Goal: Information Seeking & Learning: Learn about a topic

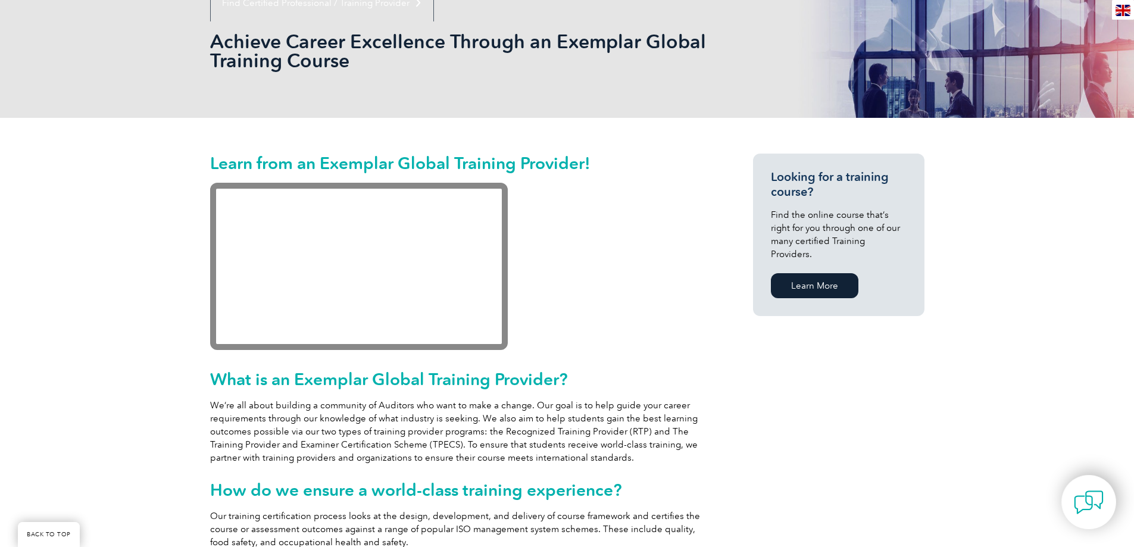
scroll to position [133, 0]
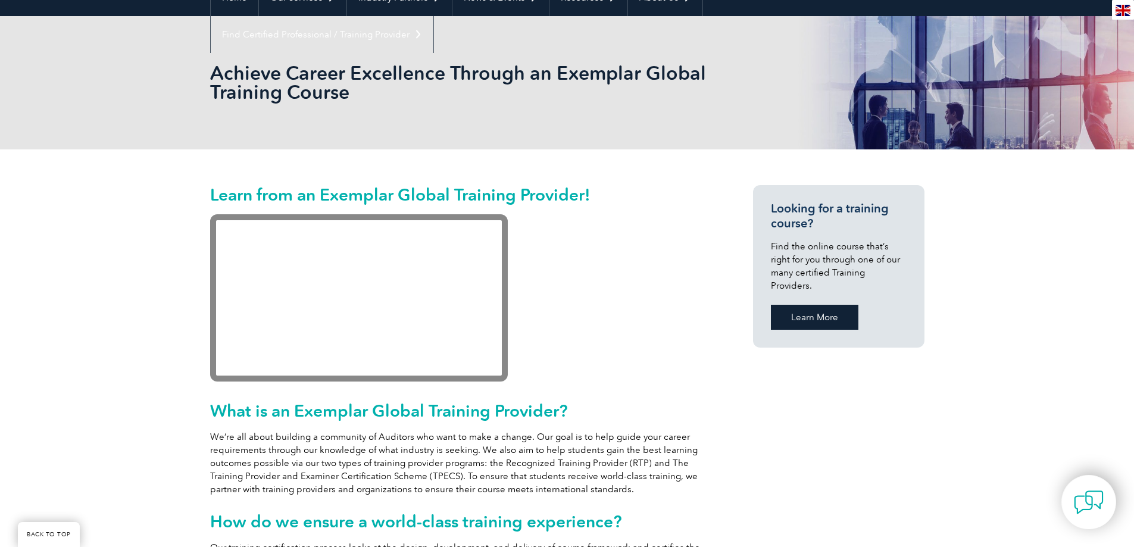
click at [813, 305] on link "Learn More" at bounding box center [815, 317] width 88 height 25
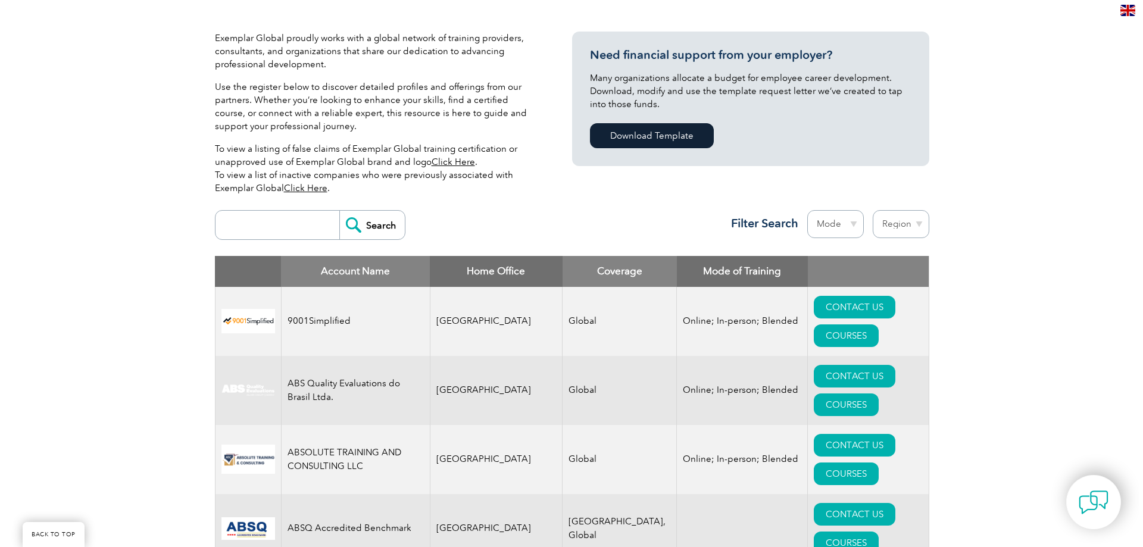
scroll to position [298, 0]
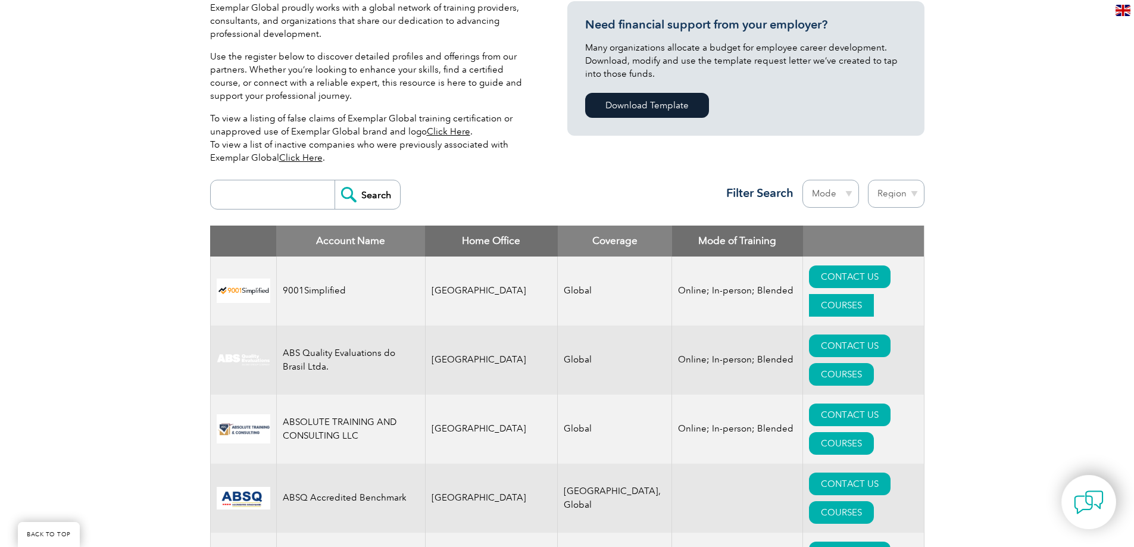
click at [874, 294] on link "COURSES" at bounding box center [841, 305] width 65 height 23
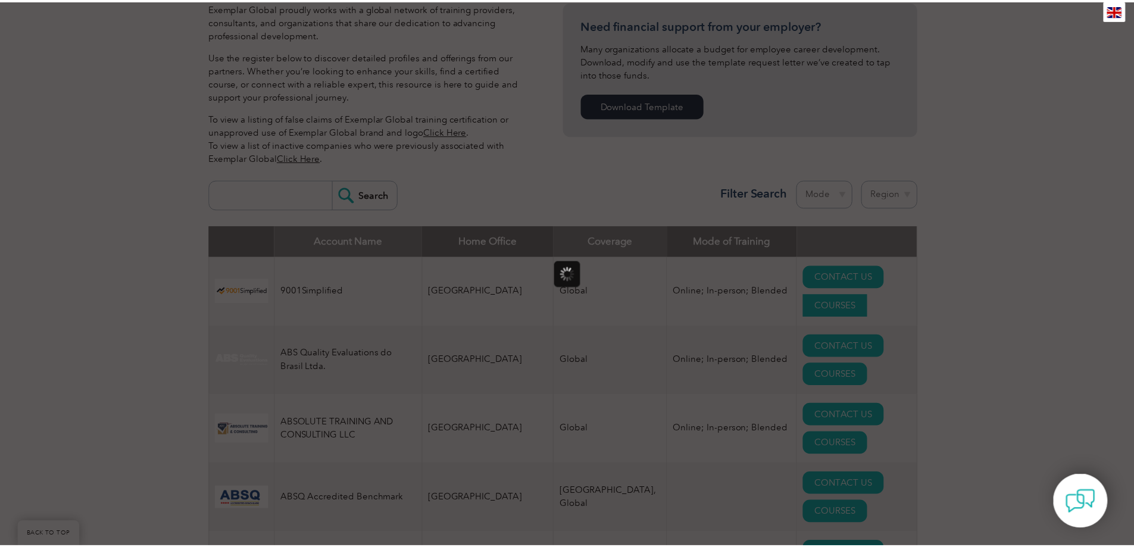
scroll to position [0, 0]
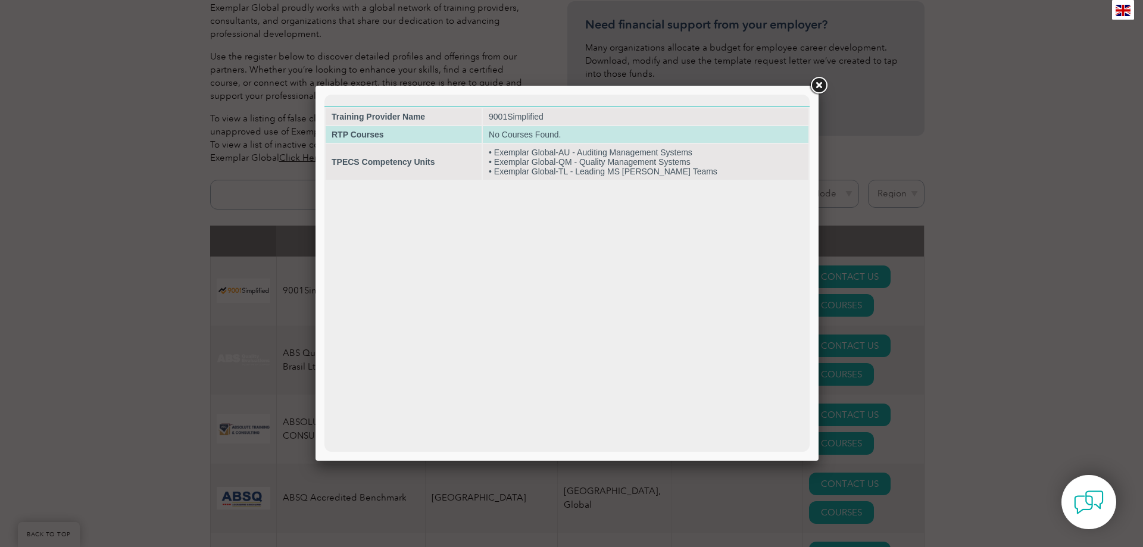
click at [613, 133] on td "No Courses Found." at bounding box center [646, 134] width 326 height 17
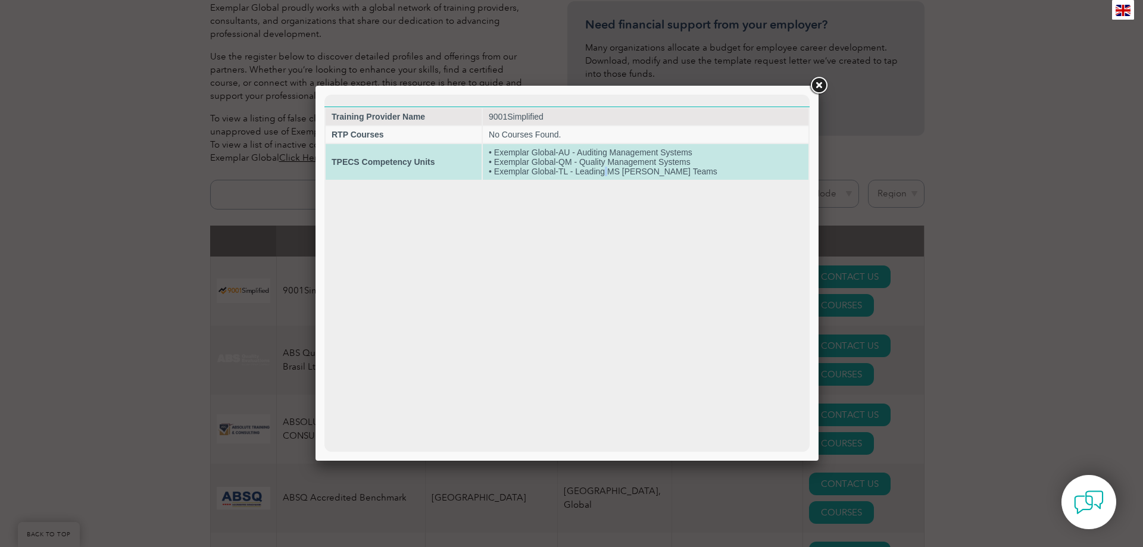
click at [618, 179] on td "• Exemplar Global-AU - Auditing Management Systems • Exemplar Global-QM - Quali…" at bounding box center [646, 162] width 326 height 36
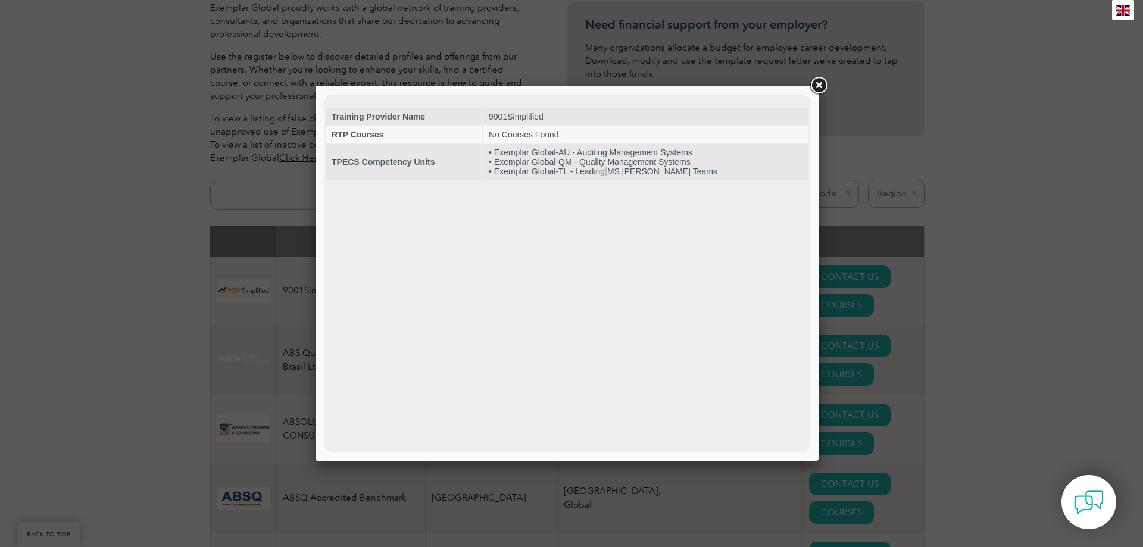
click at [818, 86] on link at bounding box center [818, 85] width 21 height 21
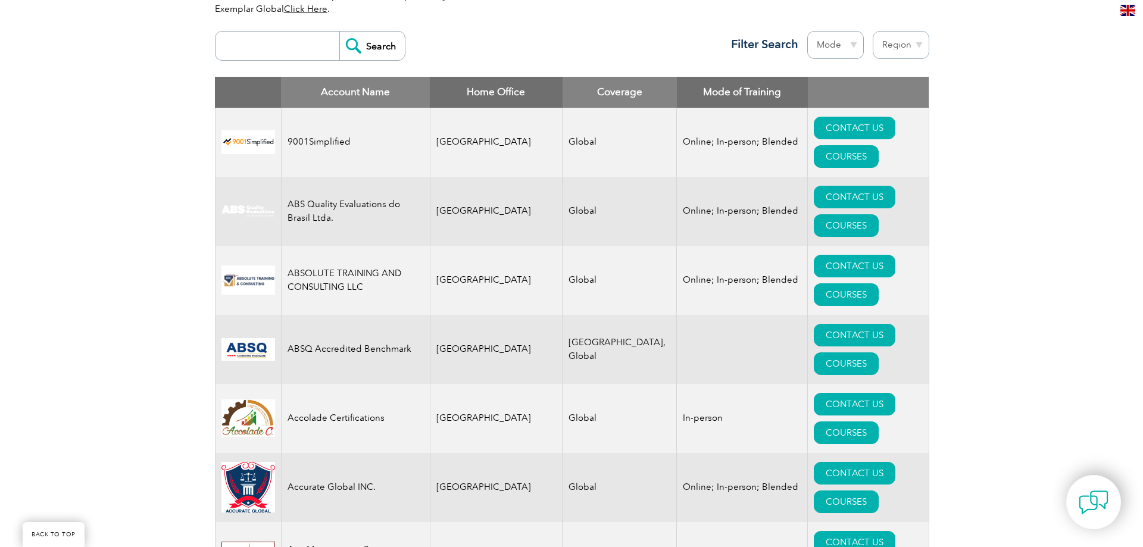
scroll to position [476, 0]
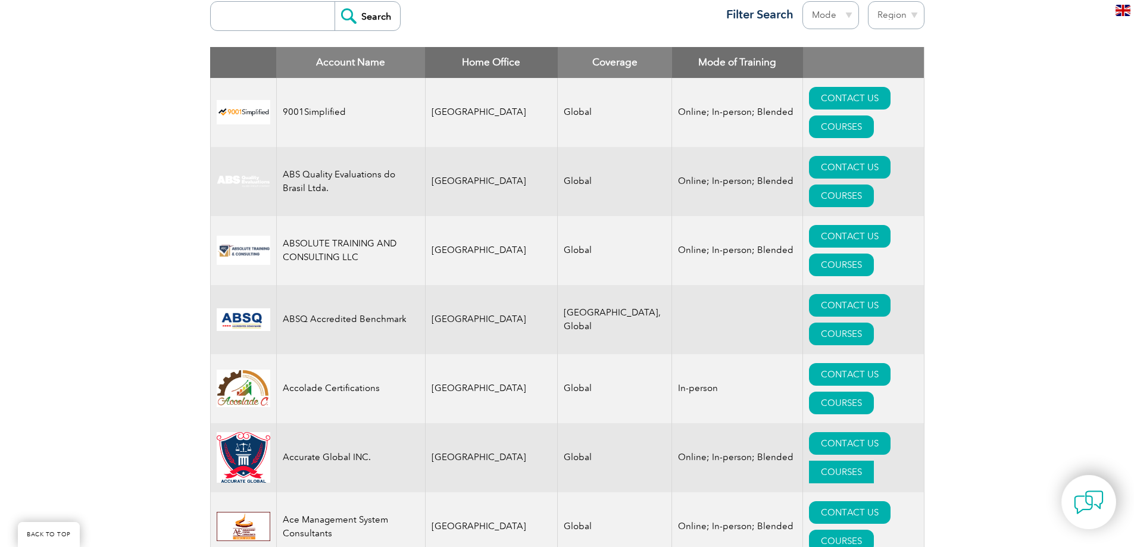
click at [873, 461] on link "COURSES" at bounding box center [841, 472] width 65 height 23
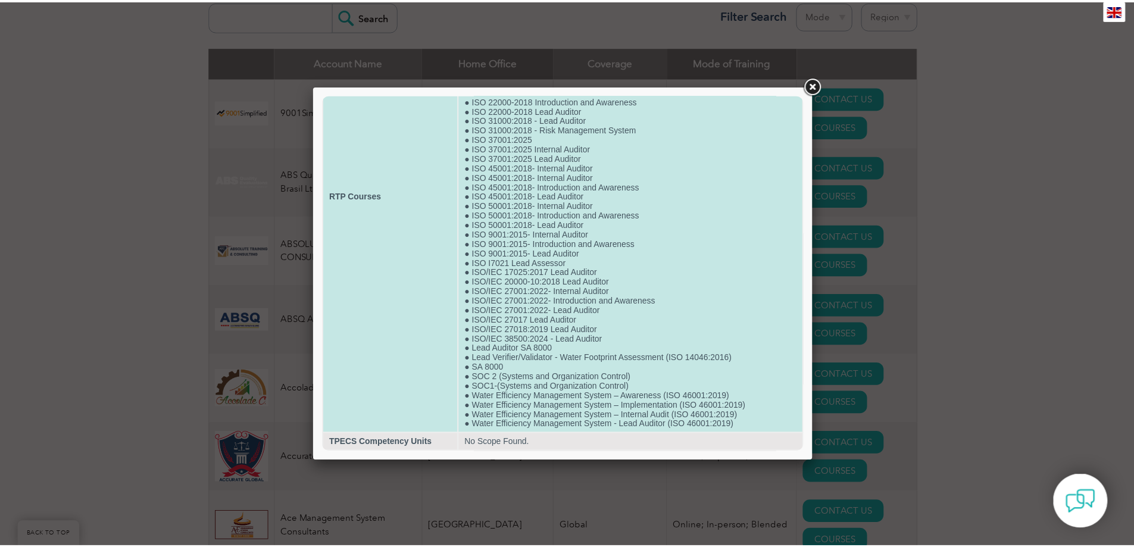
scroll to position [0, 0]
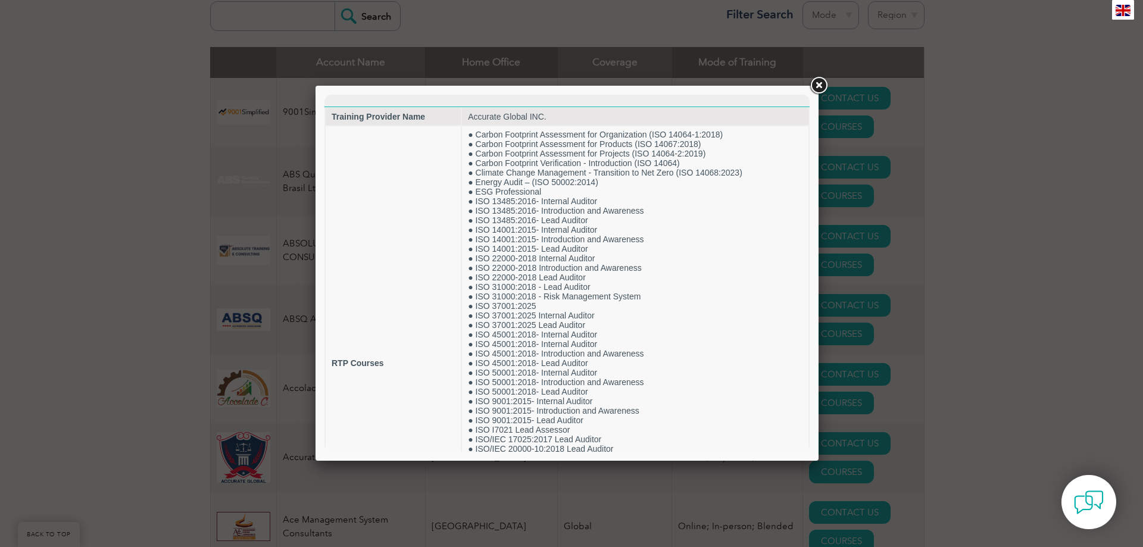
click at [816, 87] on link at bounding box center [818, 85] width 21 height 21
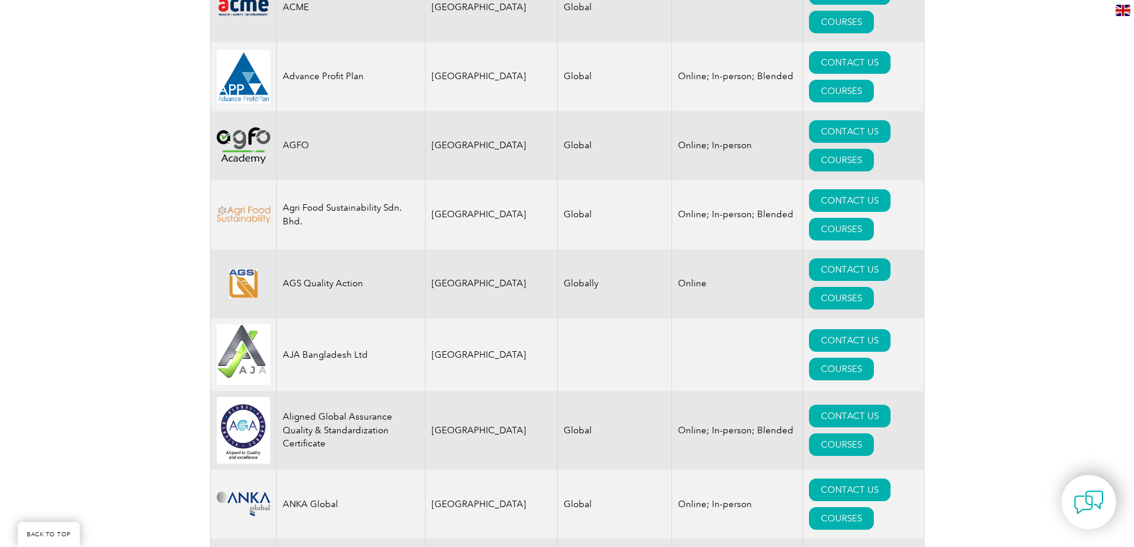
scroll to position [1072, 0]
